Goal: Information Seeking & Learning: Learn about a topic

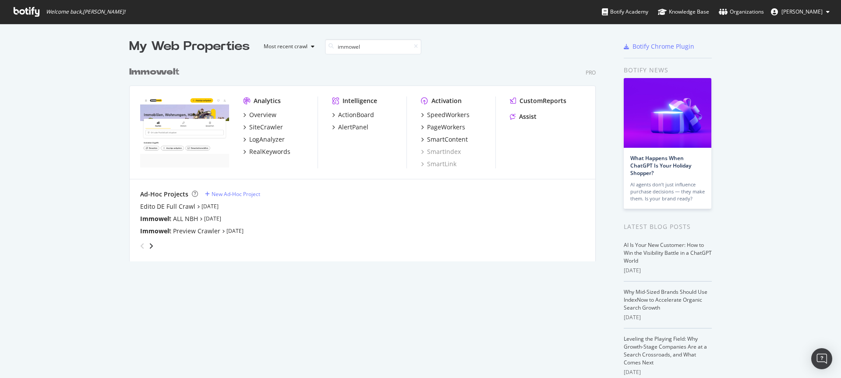
scroll to position [199, 467]
type input "immowel"
click at [255, 124] on div "SiteCrawler" at bounding box center [266, 127] width 34 height 9
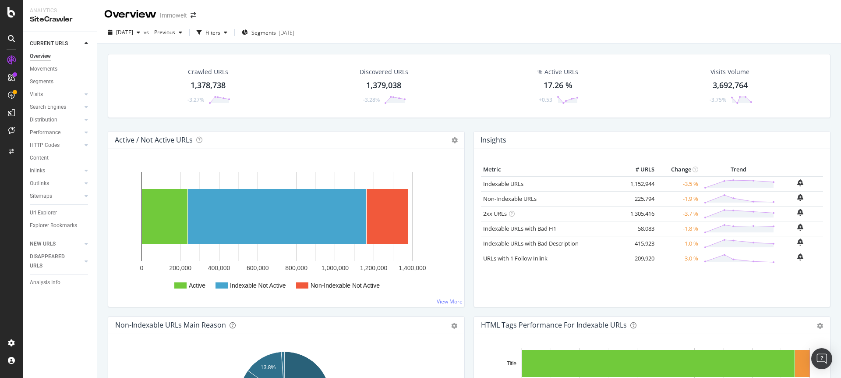
click at [217, 80] on div "1,378,738" at bounding box center [208, 85] width 35 height 11
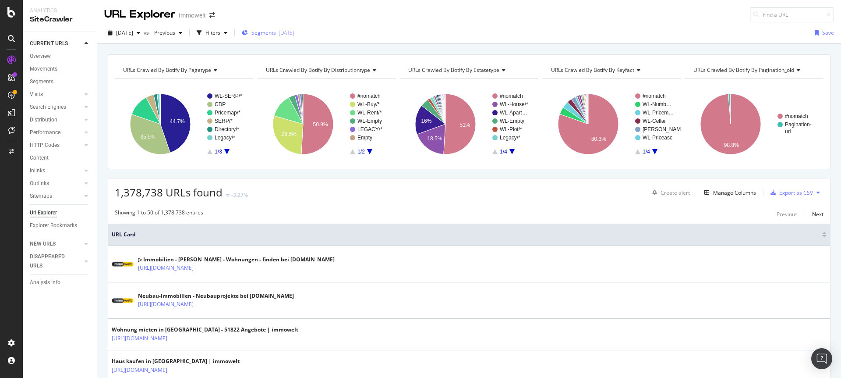
click at [276, 31] on span "Segments" at bounding box center [264, 32] width 25 height 7
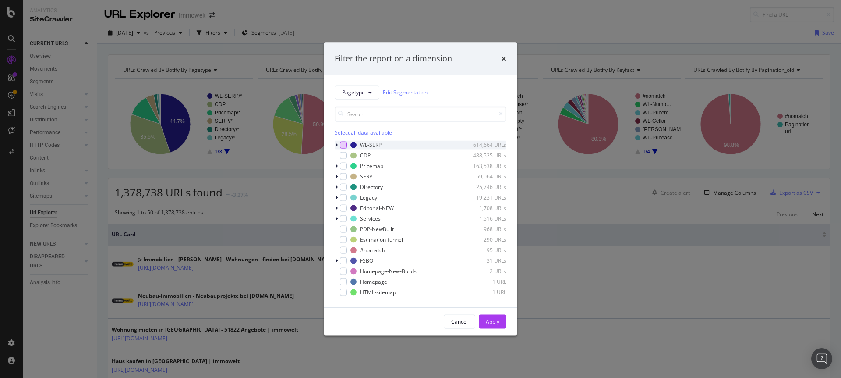
click at [344, 145] on div "modal" at bounding box center [343, 144] width 7 height 7
click at [486, 322] on div "Apply" at bounding box center [493, 321] width 14 height 7
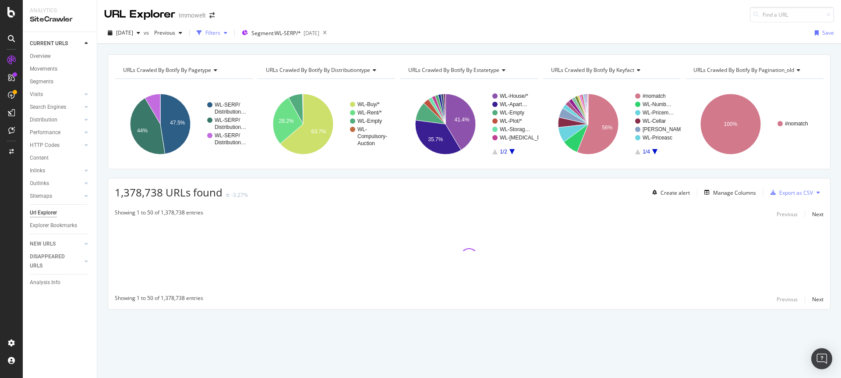
click at [220, 36] on div "Filters" at bounding box center [213, 32] width 15 height 7
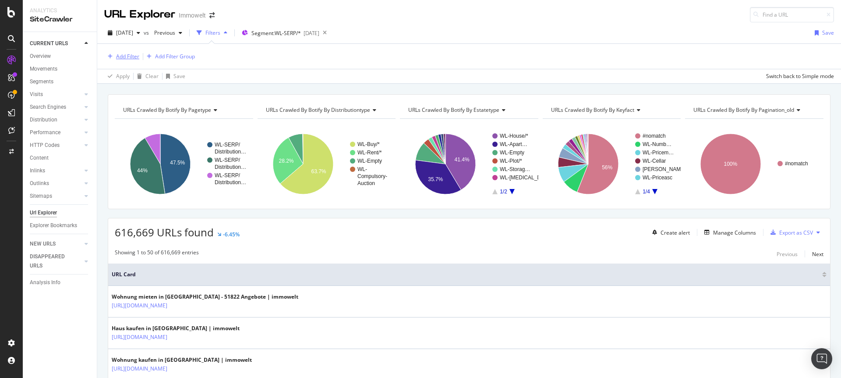
click at [130, 57] on div "Add Filter" at bounding box center [127, 56] width 23 height 7
type input "S"
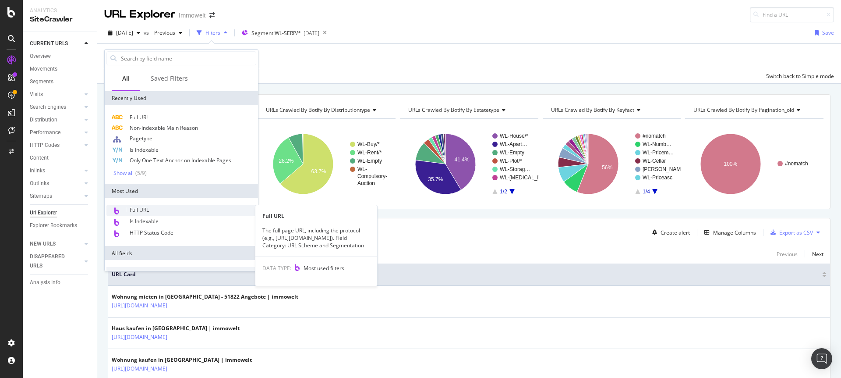
click at [136, 211] on span "Full URL" at bounding box center [139, 209] width 19 height 7
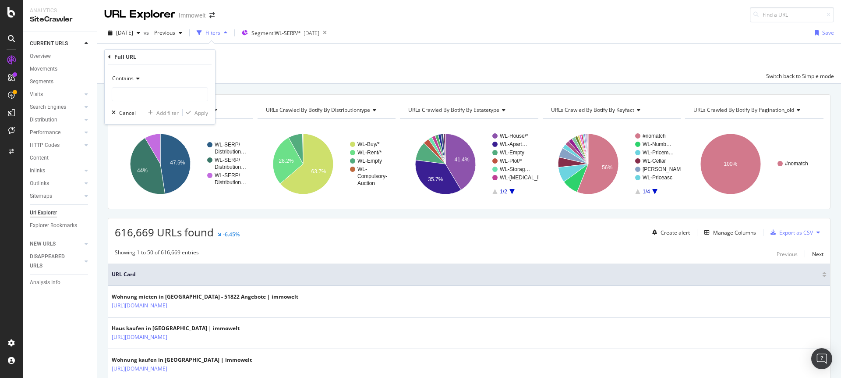
click at [134, 82] on div "Contains" at bounding box center [160, 78] width 96 height 14
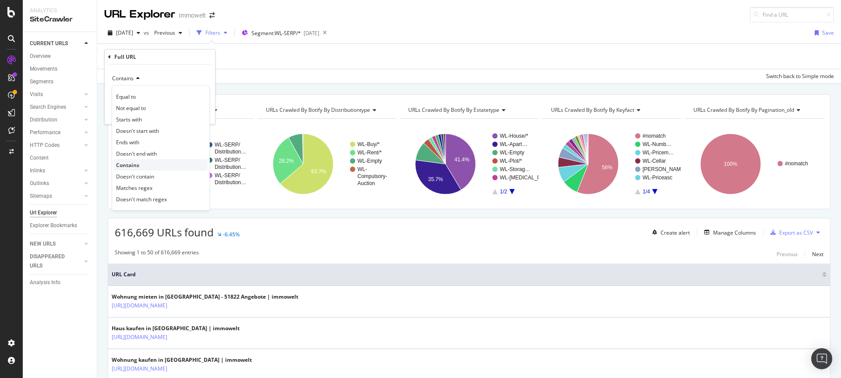
click at [142, 167] on div "Contains" at bounding box center [161, 164] width 94 height 11
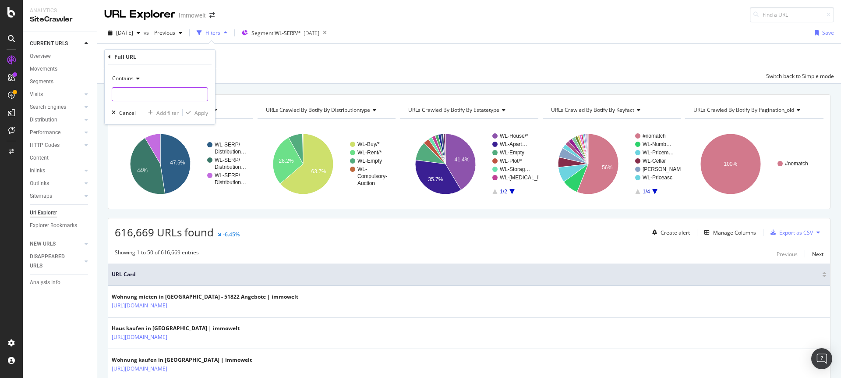
click at [135, 94] on input "text" at bounding box center [160, 94] width 96 height 14
click at [263, 56] on div "Add Filter Add Filter Group" at bounding box center [469, 56] width 730 height 25
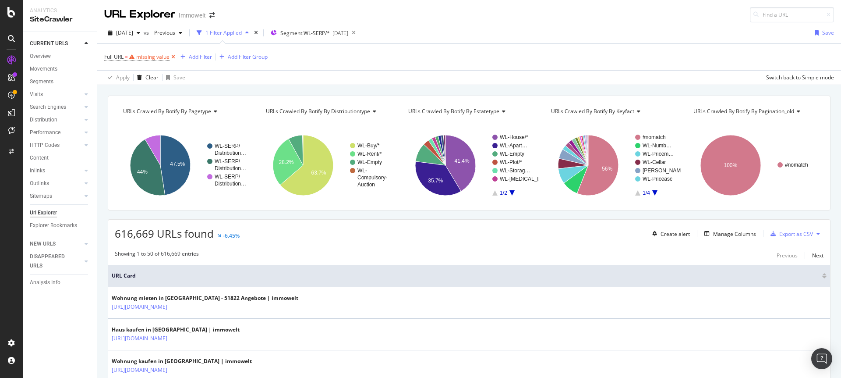
click at [173, 56] on icon at bounding box center [173, 57] width 7 height 9
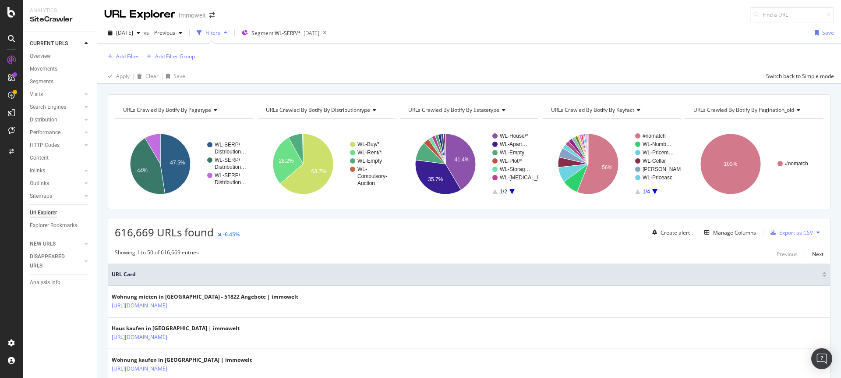
click at [131, 58] on div "Add Filter" at bounding box center [127, 56] width 23 height 7
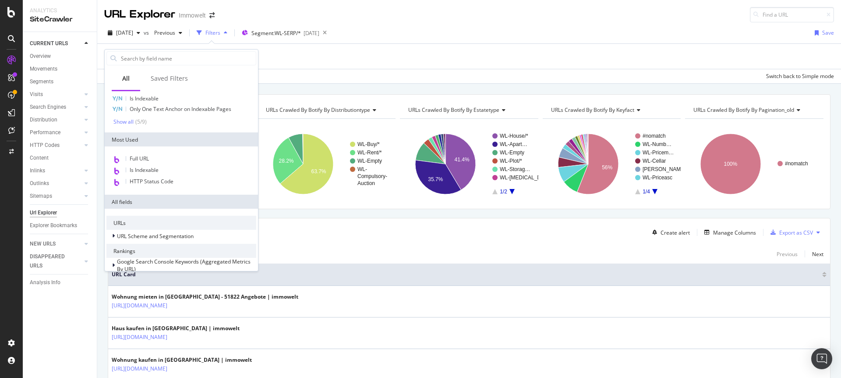
scroll to position [116, 0]
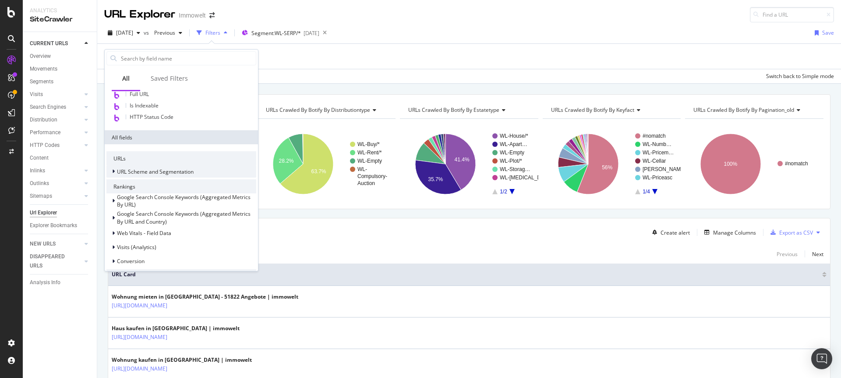
click at [113, 170] on icon at bounding box center [113, 171] width 3 height 5
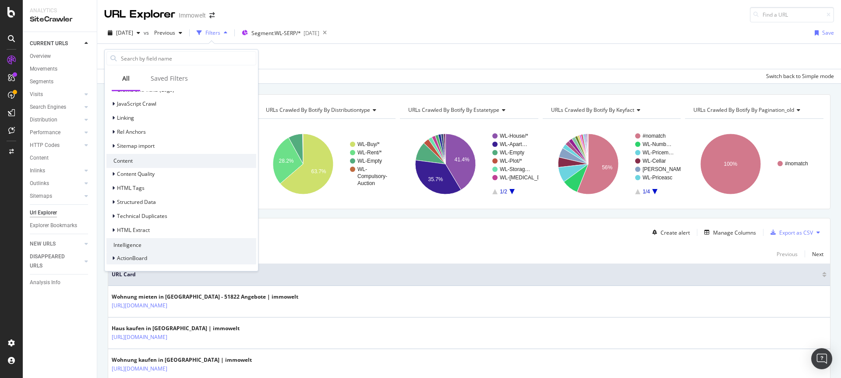
scroll to position [797, 0]
click at [113, 257] on icon at bounding box center [113, 257] width 3 height 5
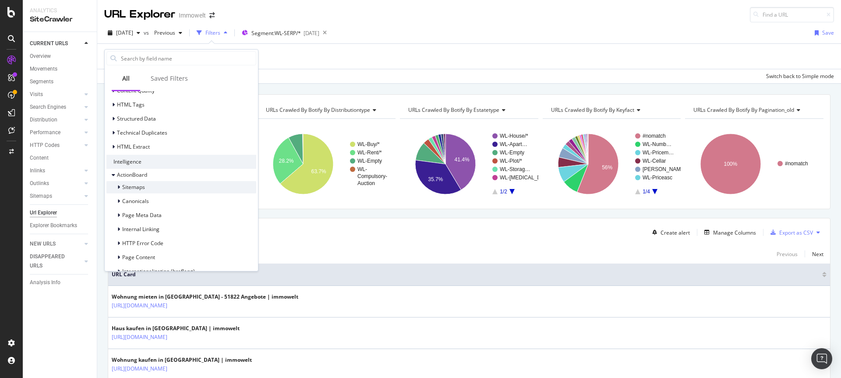
scroll to position [909, 0]
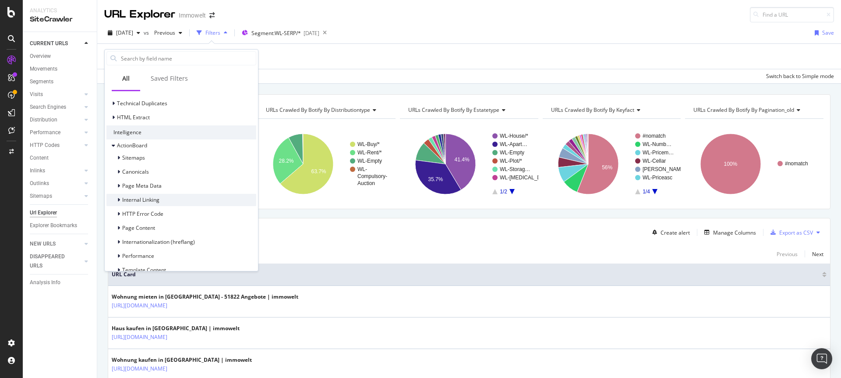
click at [119, 200] on icon at bounding box center [118, 199] width 3 height 5
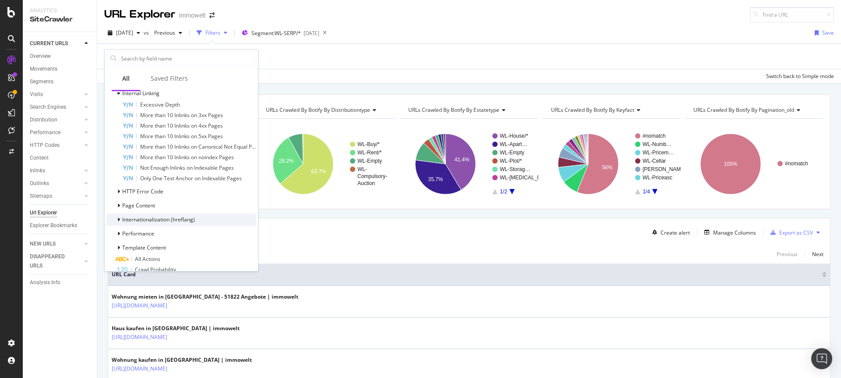
scroll to position [1037, 0]
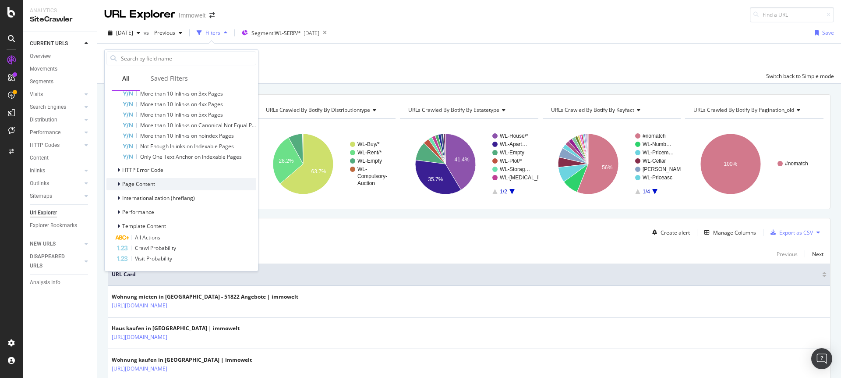
click at [117, 184] on icon at bounding box center [118, 183] width 3 height 5
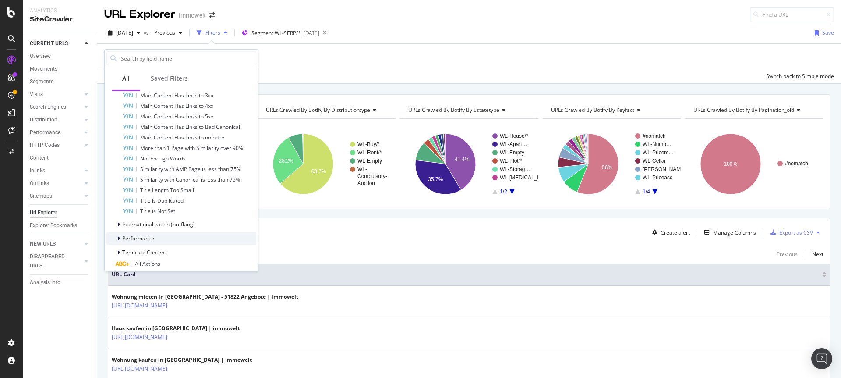
scroll to position [1184, 0]
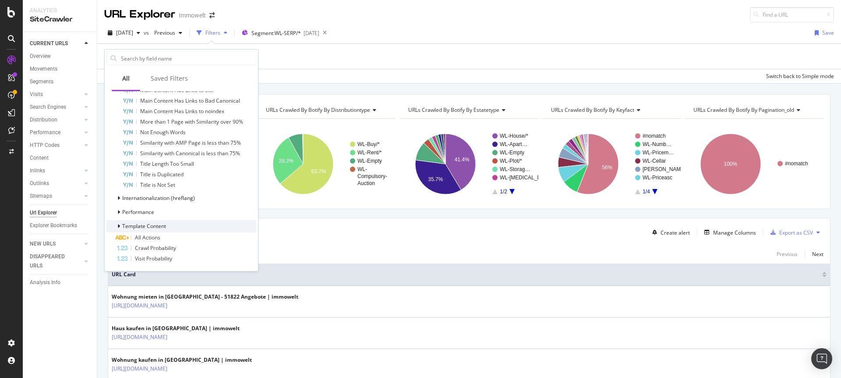
click at [117, 225] on div at bounding box center [119, 226] width 5 height 9
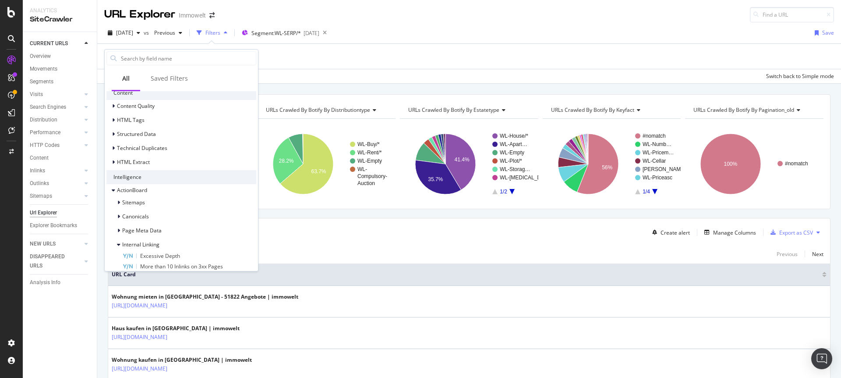
scroll to position [864, 0]
click at [114, 163] on icon at bounding box center [113, 162] width 3 height 5
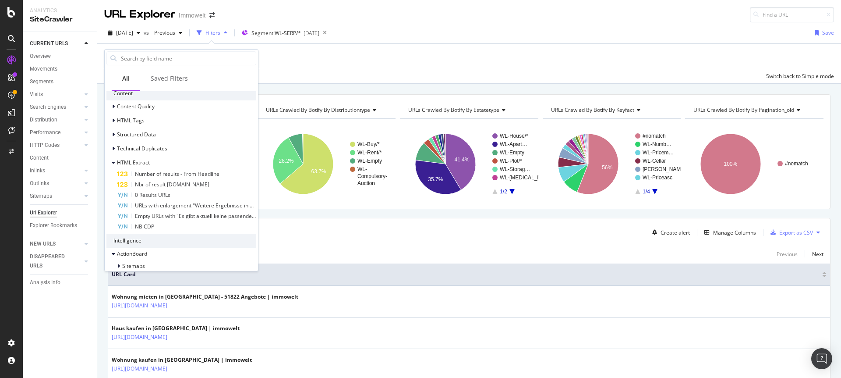
click at [380, 58] on div "Add Filter Add Filter Group" at bounding box center [469, 56] width 730 height 25
